Goal: Information Seeking & Learning: Learn about a topic

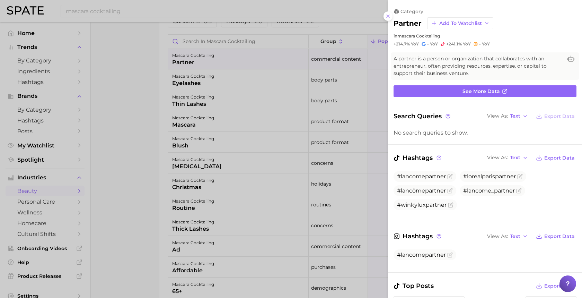
scroll to position [390, 0]
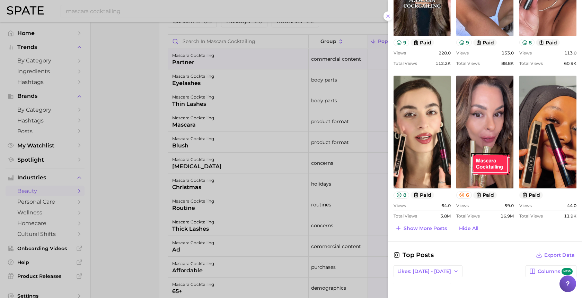
click at [324, 109] on div at bounding box center [291, 149] width 582 height 298
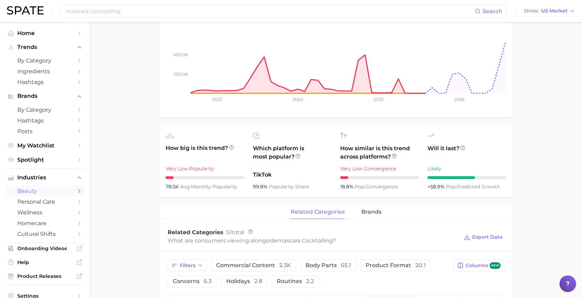
scroll to position [0, 0]
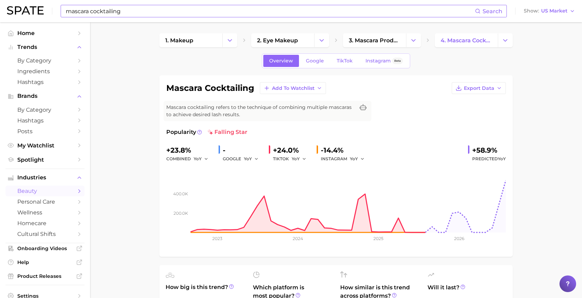
click at [225, 8] on input "mascara cocktailing" at bounding box center [270, 11] width 410 height 12
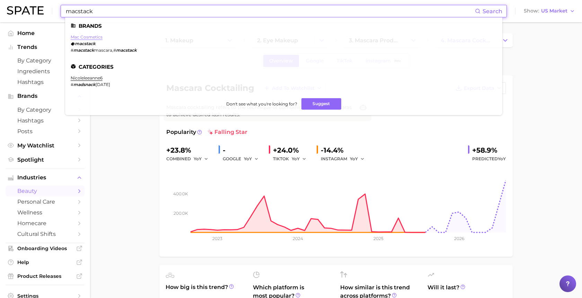
type input "macstack"
click at [89, 38] on link "mac cosmetics" at bounding box center [87, 36] width 32 height 5
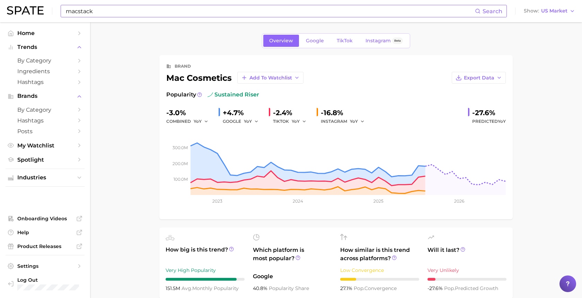
click at [158, 12] on input "macstack" at bounding box center [270, 11] width 410 height 12
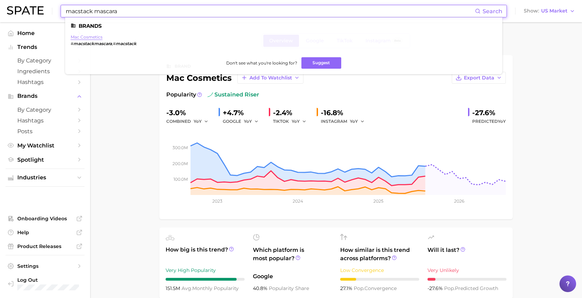
type input "macstack mascara"
click at [93, 37] on link "mac cosmetics" at bounding box center [87, 36] width 32 height 5
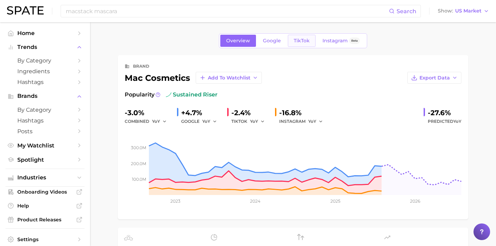
click at [299, 39] on span "TikTok" at bounding box center [302, 41] width 16 height 6
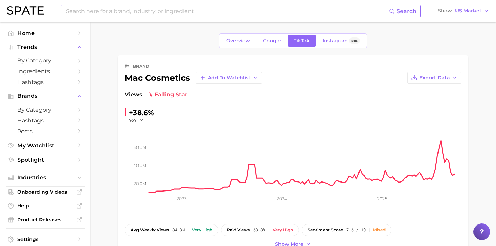
click at [164, 13] on input at bounding box center [227, 11] width 324 height 12
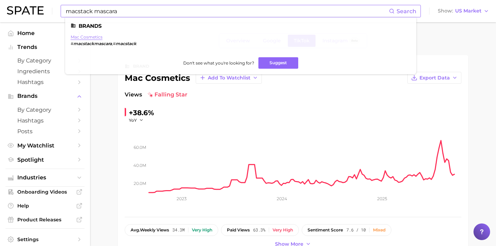
click at [87, 38] on link "mac cosmetics" at bounding box center [87, 36] width 32 height 5
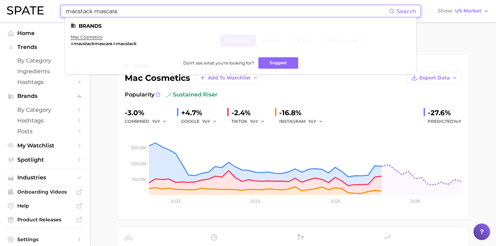
click at [201, 15] on input "macstack mascara" at bounding box center [227, 11] width 324 height 12
click at [99, 43] on em "macstackmascara" at bounding box center [92, 43] width 38 height 5
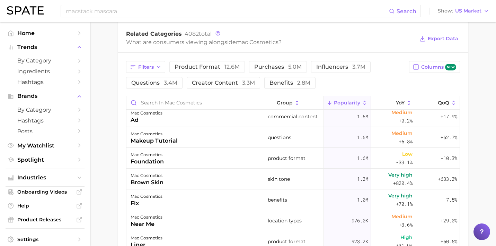
scroll to position [129, 0]
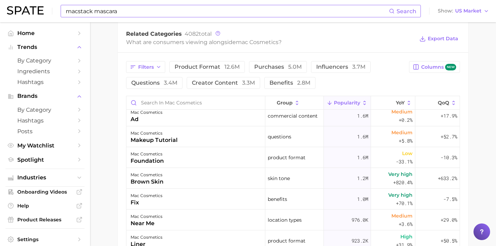
click at [171, 12] on input "macstack mascara" at bounding box center [227, 11] width 324 height 12
type input "#macstackmascara"
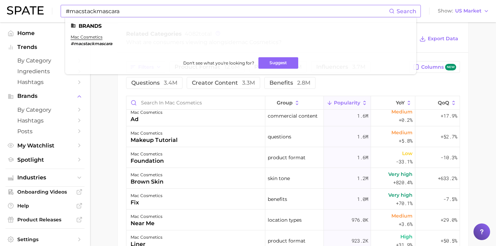
click at [89, 43] on em "#macstackmascara" at bounding box center [92, 43] width 42 height 5
click at [84, 38] on link "mac cosmetics" at bounding box center [87, 36] width 32 height 5
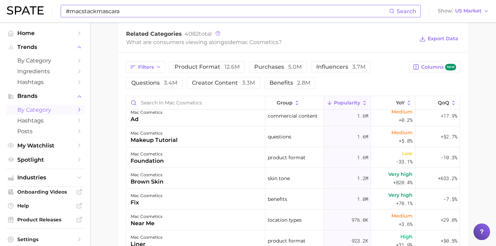
click at [62, 109] on span "by Category" at bounding box center [44, 109] width 55 height 7
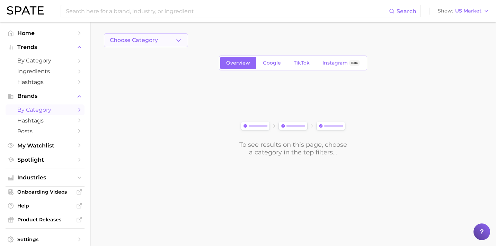
click at [179, 37] on icon "button" at bounding box center [178, 40] width 7 height 7
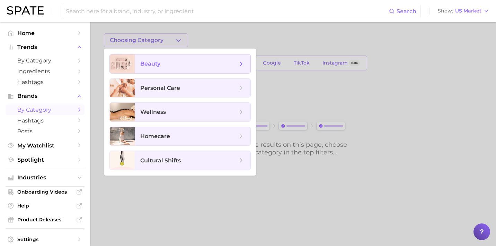
click at [176, 63] on span "beauty" at bounding box center [188, 64] width 97 height 8
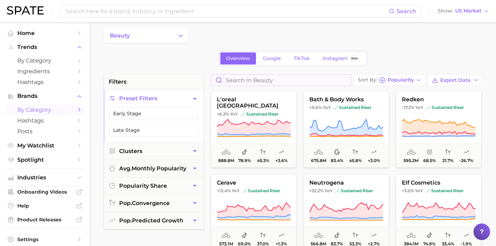
scroll to position [5, 0]
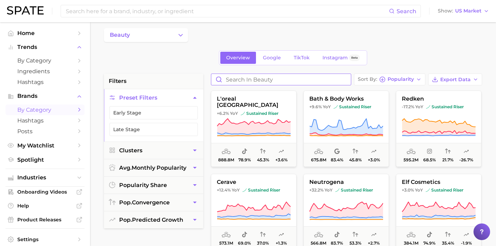
click at [274, 80] on input "Search in beauty" at bounding box center [281, 79] width 140 height 11
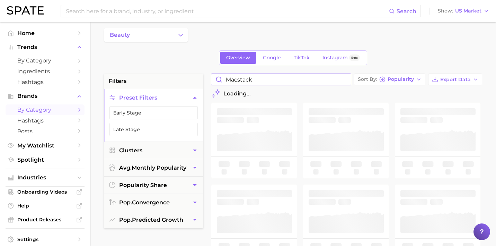
type input "macstack"
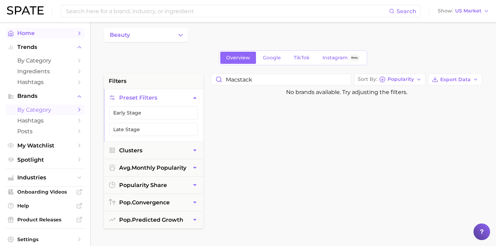
click at [30, 36] on span "Home" at bounding box center [44, 33] width 55 height 7
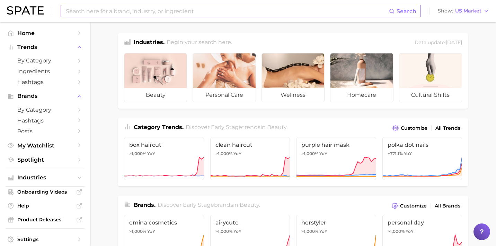
click at [131, 8] on input at bounding box center [227, 11] width 324 height 12
type input "M"
type input "mascara day in the life"
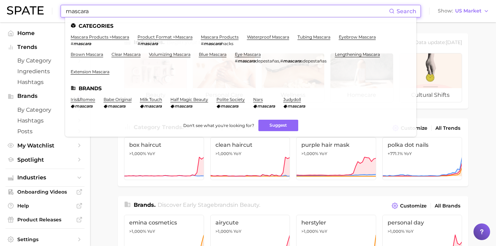
click at [66, 11] on input "mascara" at bounding box center [227, 11] width 324 height 12
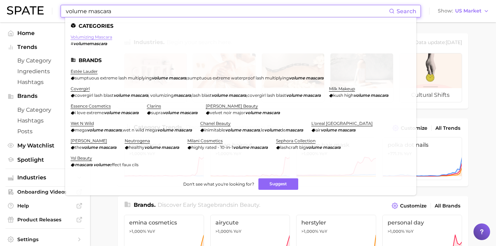
type input "volume mascara"
click at [84, 36] on link "volumizing mascara" at bounding box center [92, 36] width 42 height 5
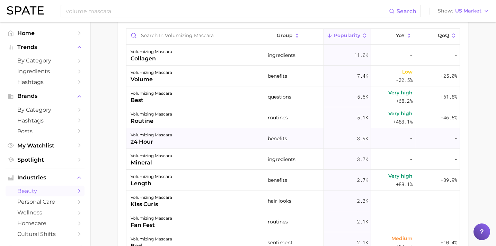
scroll to position [82, 0]
click at [176, 140] on div "volumizing mascara 24 hour" at bounding box center [195, 137] width 139 height 21
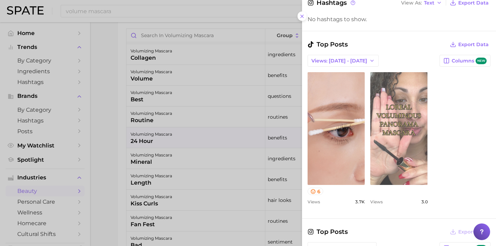
scroll to position [198, 0]
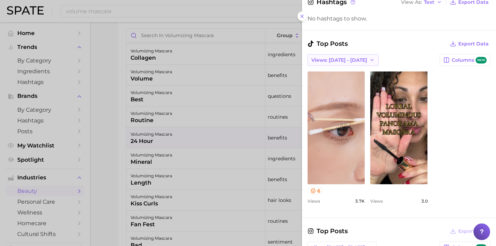
drag, startPoint x: 349, startPoint y: 56, endPoint x: 360, endPoint y: 61, distance: 11.9
click at [359, 61] on button "Views: [DATE] - [DATE]" at bounding box center [343, 60] width 71 height 12
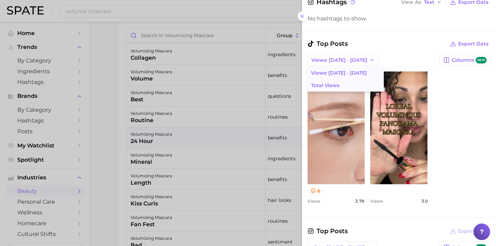
click at [336, 82] on span "Total Views" at bounding box center [325, 85] width 28 height 6
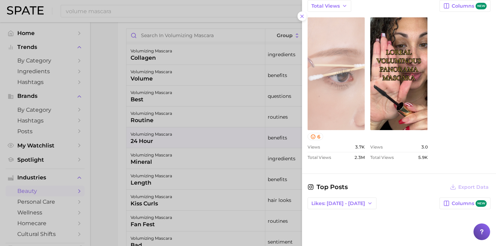
scroll to position [293, 0]
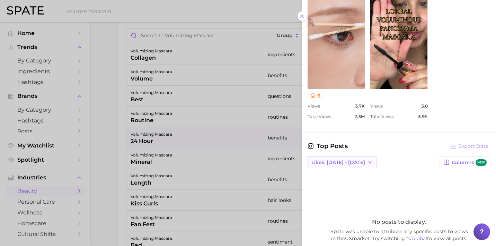
click at [341, 160] on span "Likes: [DATE] - [DATE]" at bounding box center [338, 162] width 54 height 6
click at [346, 201] on button "Total Likes" at bounding box center [346, 200] width 76 height 12
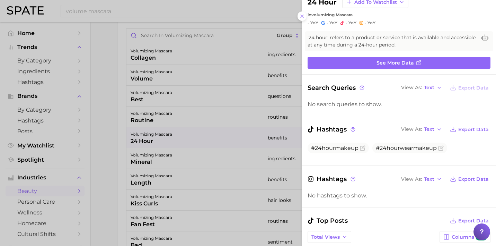
scroll to position [0, 0]
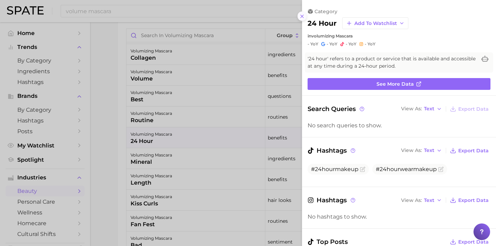
click at [303, 16] on icon at bounding box center [302, 17] width 6 height 6
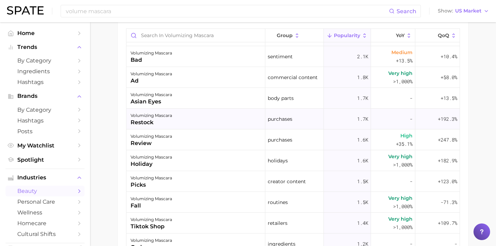
scroll to position [282, 0]
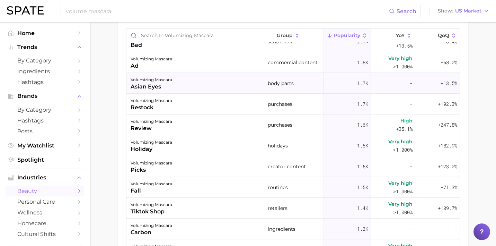
click at [199, 88] on div "volumizing mascara asian eyes" at bounding box center [195, 83] width 139 height 21
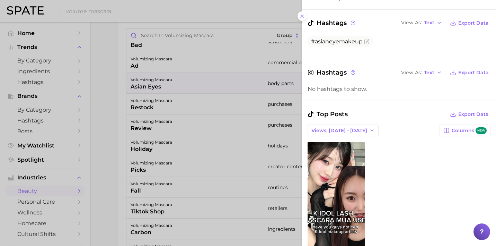
scroll to position [202, 0]
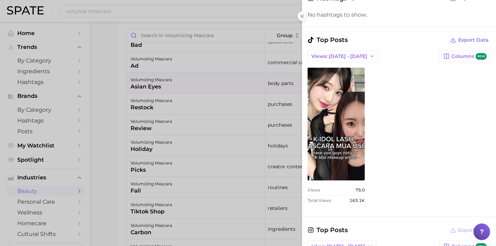
click at [299, 19] on button at bounding box center [302, 15] width 9 height 9
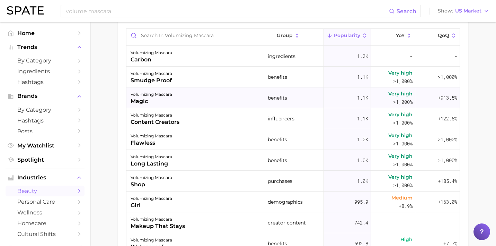
scroll to position [455, 0]
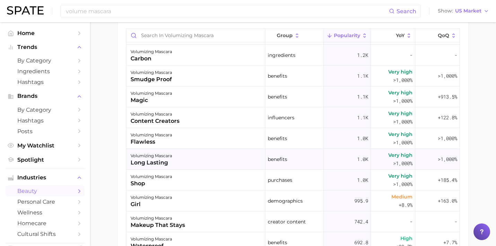
click at [206, 156] on div "volumizing mascara long lasting" at bounding box center [195, 159] width 139 height 21
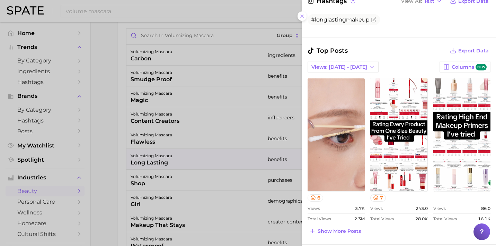
scroll to position [256, 0]
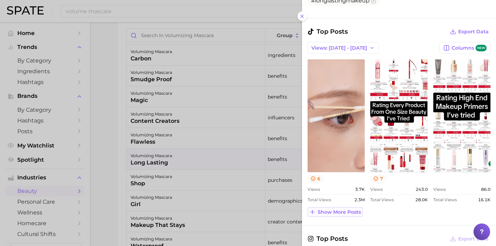
click at [341, 209] on span "Show more posts" at bounding box center [339, 212] width 43 height 6
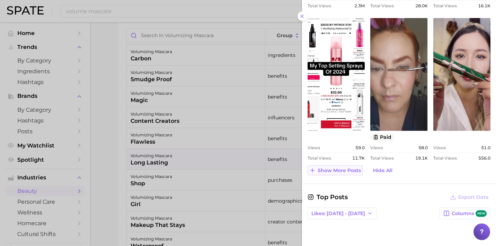
scroll to position [450, 0]
click at [323, 170] on span "Show more posts" at bounding box center [339, 170] width 43 height 6
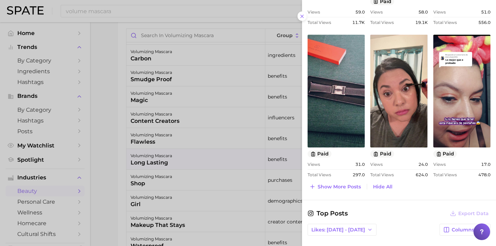
scroll to position [586, 0]
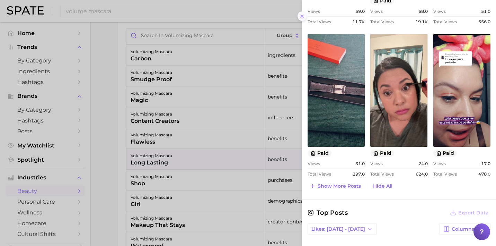
click at [303, 15] on line at bounding box center [302, 16] width 3 height 3
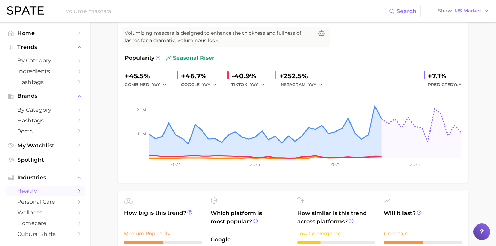
scroll to position [0, 0]
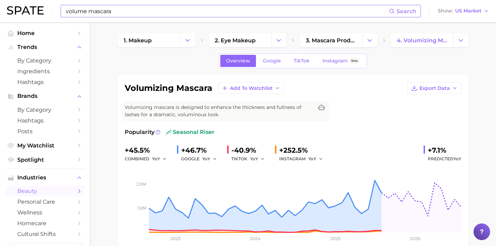
click at [147, 10] on input "volume mascara" at bounding box center [227, 11] width 324 height 12
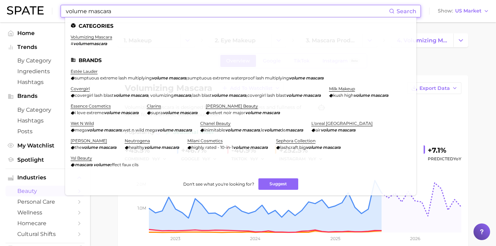
click at [147, 10] on input "volume mascara" at bounding box center [227, 11] width 324 height 12
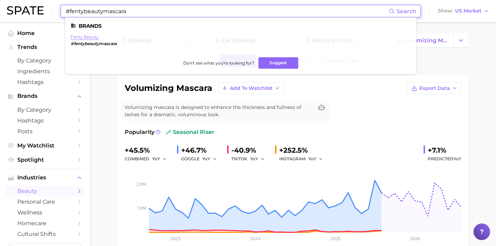
type input "#fentybeautymascara"
click at [85, 38] on link "fenty beauty" at bounding box center [85, 36] width 28 height 5
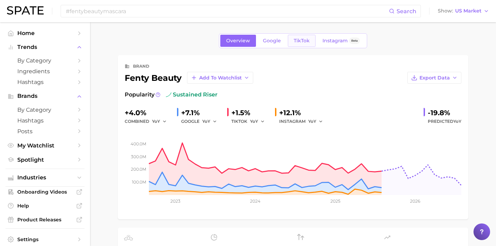
click at [302, 40] on span "TikTok" at bounding box center [302, 41] width 16 height 6
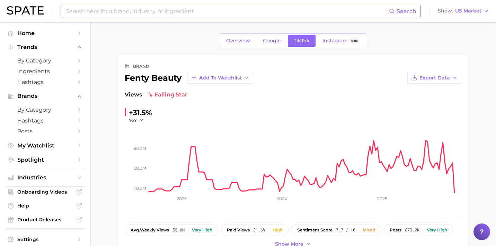
click at [215, 10] on input at bounding box center [227, 11] width 324 height 12
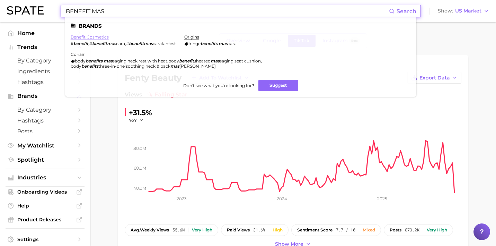
type input "BENEFIT MAS"
click at [93, 36] on link "benefit cosmetics" at bounding box center [90, 36] width 38 height 5
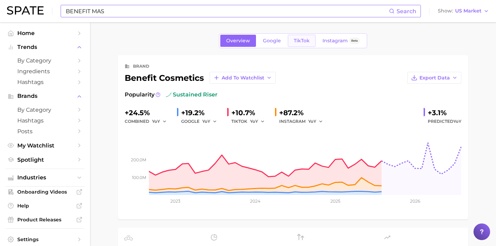
click at [300, 41] on span "TikTok" at bounding box center [302, 41] width 16 height 6
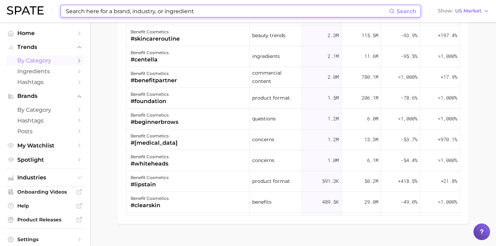
click at [64, 62] on span "by Category" at bounding box center [44, 60] width 55 height 7
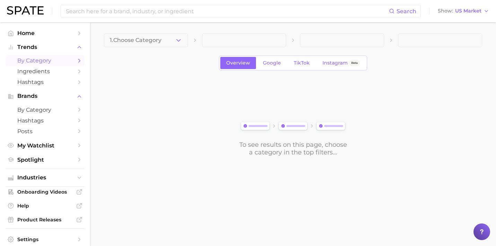
click at [77, 60] on icon "Sidebar" at bounding box center [79, 61] width 6 height 6
click at [81, 62] on icon "Sidebar" at bounding box center [79, 61] width 6 height 6
click at [175, 36] on button "1. Choose Category" at bounding box center [146, 40] width 84 height 14
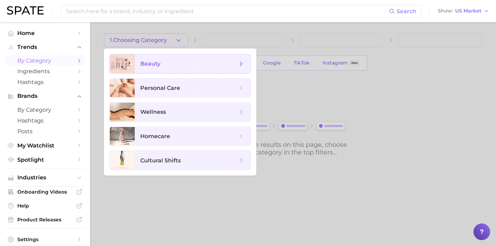
click at [176, 61] on span "beauty" at bounding box center [188, 64] width 97 height 8
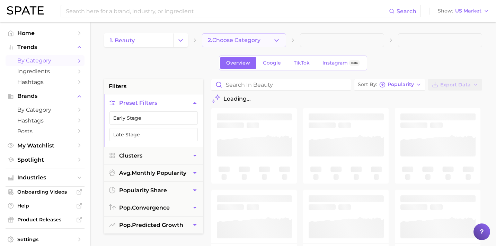
click at [244, 42] on span "2. Choose Category" at bounding box center [234, 40] width 53 height 6
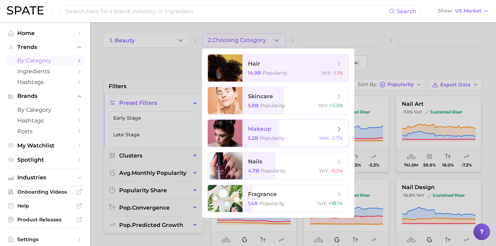
click at [282, 129] on span "makeup" at bounding box center [291, 129] width 87 height 8
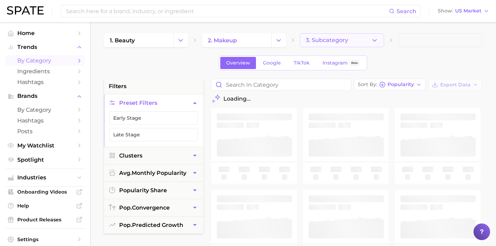
click at [371, 42] on icon "button" at bounding box center [374, 40] width 7 height 7
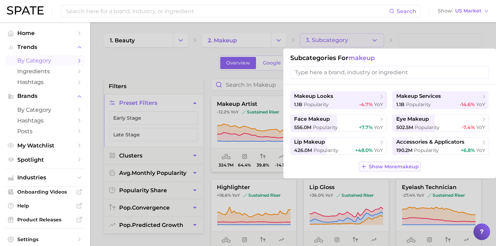
click at [381, 168] on span "Show More makeup" at bounding box center [394, 167] width 50 height 6
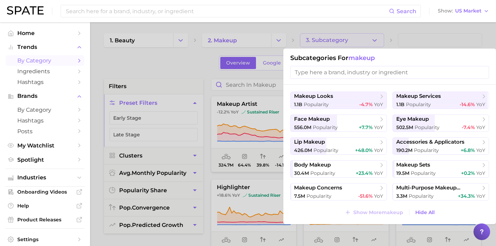
click at [357, 72] on input "search" at bounding box center [389, 72] width 199 height 13
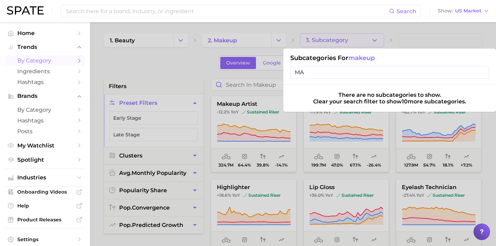
type input "M"
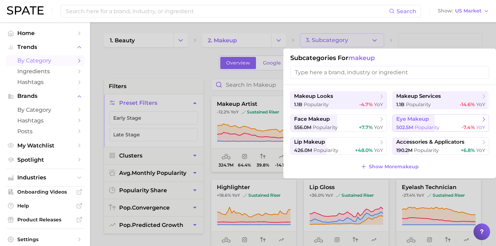
click at [429, 124] on span "502.5m Popularity" at bounding box center [417, 127] width 43 height 7
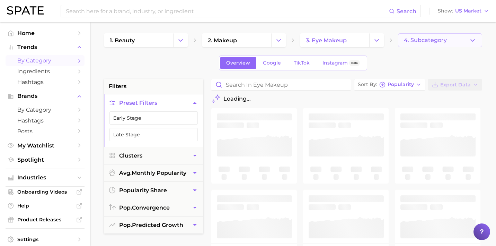
click at [434, 39] on span "4. Subcategory" at bounding box center [425, 40] width 43 height 6
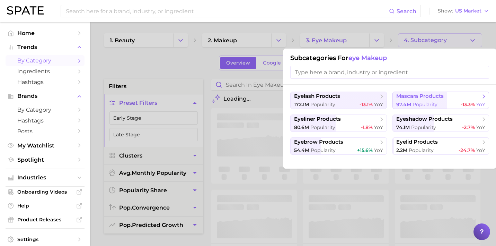
click at [416, 99] on span "mascara products" at bounding box center [419, 96] width 47 height 7
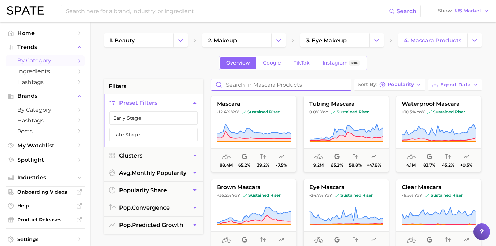
click at [271, 83] on input "Search in mascara products" at bounding box center [281, 84] width 140 height 11
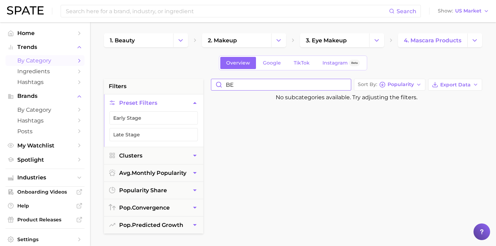
type input "B"
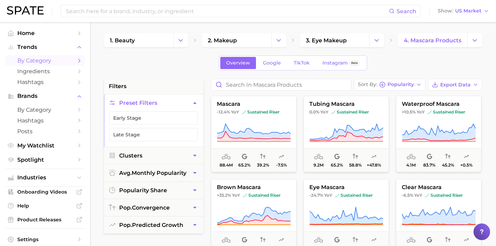
click at [412, 65] on div "Overview Google TikTok Instagram Beta" at bounding box center [293, 62] width 378 height 15
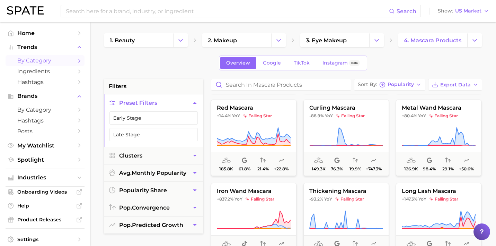
scroll to position [744, 0]
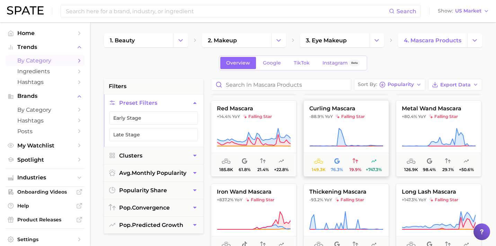
click at [353, 138] on icon at bounding box center [346, 136] width 74 height 19
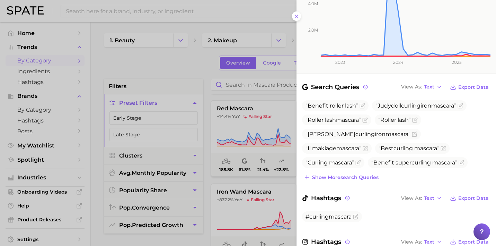
scroll to position [154, 0]
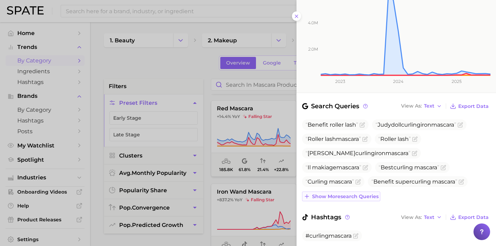
click at [342, 193] on span "Show more search queries" at bounding box center [345, 196] width 67 height 6
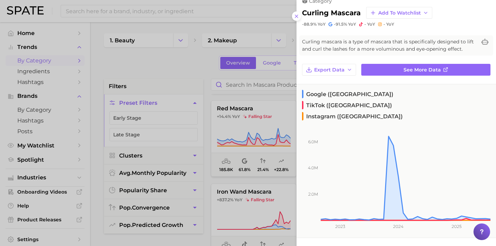
scroll to position [0, 0]
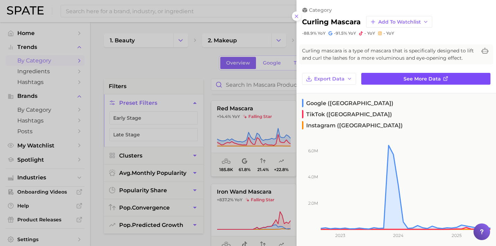
click at [408, 77] on span "See more data" at bounding box center [422, 79] width 37 height 6
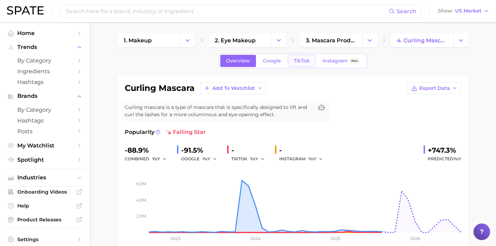
click at [300, 63] on span "TikTok" at bounding box center [302, 61] width 16 height 6
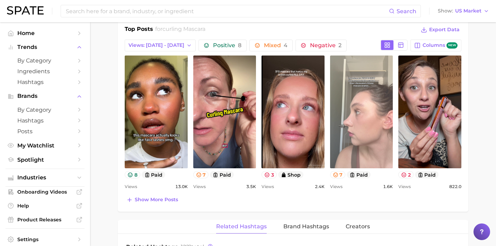
scroll to position [347, 0]
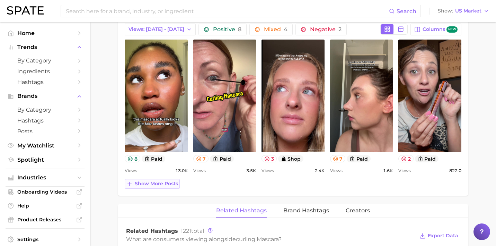
click at [168, 184] on span "Show more posts" at bounding box center [156, 183] width 43 height 6
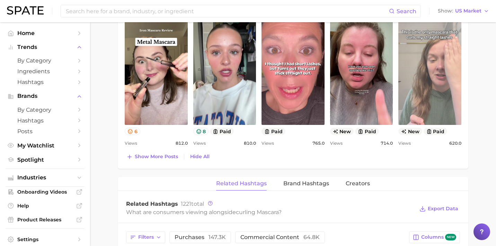
scroll to position [559, 0]
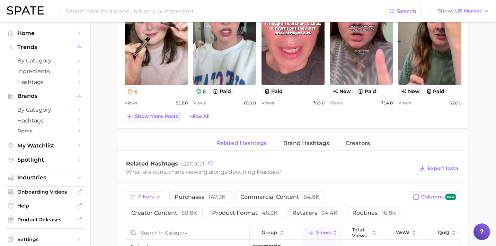
click at [140, 118] on span "Show more posts" at bounding box center [156, 116] width 43 height 6
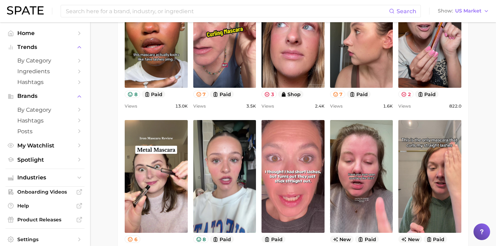
scroll to position [288, 0]
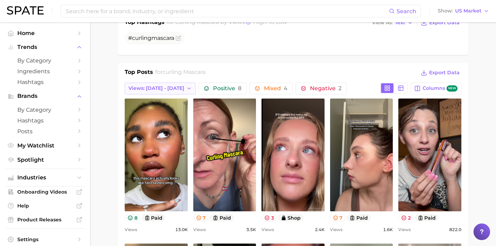
click at [166, 90] on span "Views: [DATE] - [DATE]" at bounding box center [157, 88] width 56 height 6
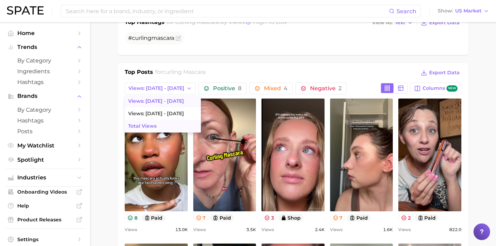
click at [168, 123] on button "Total Views" at bounding box center [163, 126] width 76 height 12
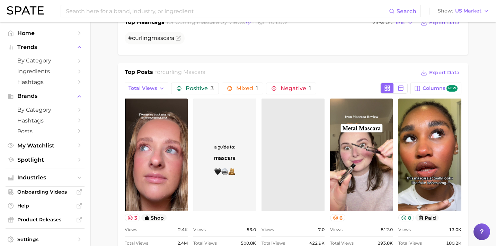
scroll to position [0, 0]
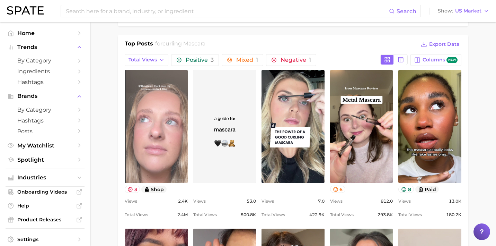
click at [149, 131] on link "view post on TikTok" at bounding box center [156, 126] width 63 height 113
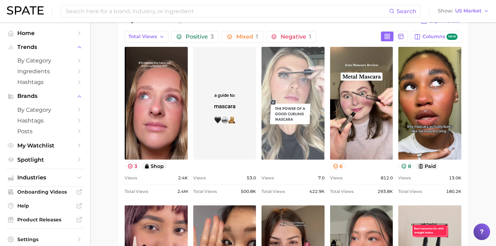
scroll to position [341, 0]
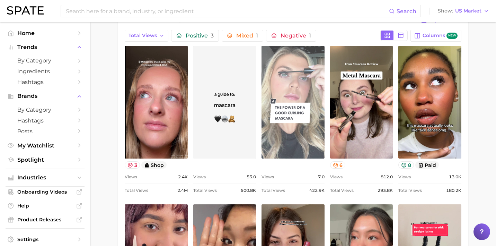
click at [288, 114] on link "view post on TikTok" at bounding box center [293, 102] width 63 height 113
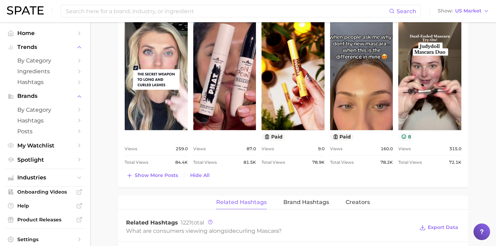
scroll to position [684, 0]
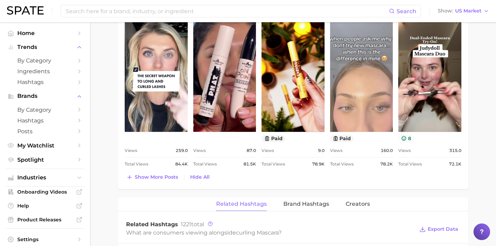
click at [374, 95] on link "view post on TikTok" at bounding box center [361, 75] width 63 height 113
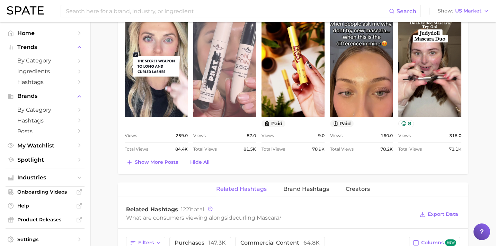
scroll to position [699, 0]
